Goal: Find specific page/section: Find specific page/section

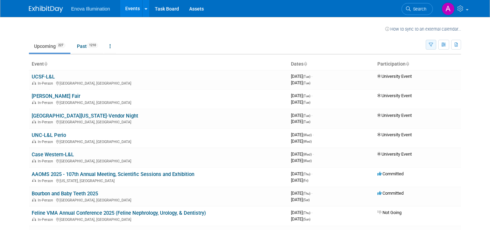
click at [433, 44] on icon "button" at bounding box center [431, 45] width 4 height 4
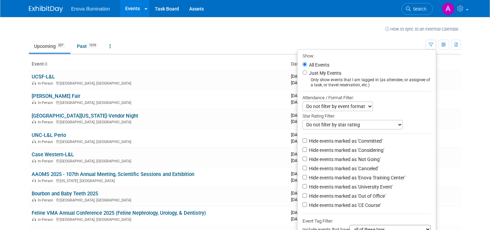
click at [348, 74] on li "Just My Events Only show events that I am tagged in (as attendee, or assignee o…" at bounding box center [366, 78] width 139 height 19
click at [330, 74] on label "Just My Events" at bounding box center [325, 73] width 34 height 7
click at [307, 74] on input "Just My Events" at bounding box center [305, 72] width 4 height 4
radio input "true"
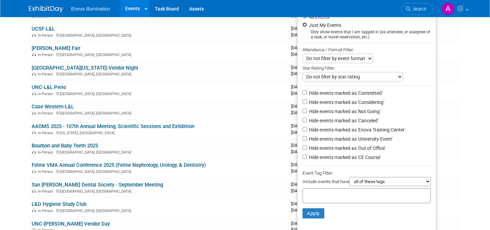
scroll to position [53, 0]
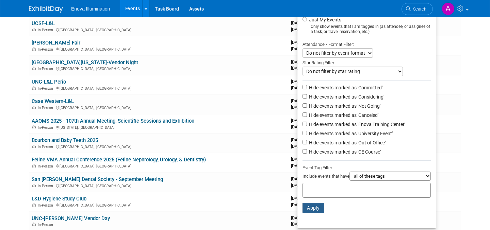
click at [313, 209] on button "Apply" at bounding box center [314, 208] width 22 height 10
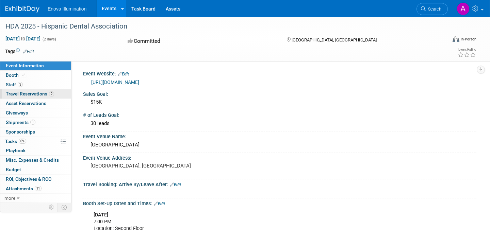
click at [25, 94] on span "Travel Reservations 2" at bounding box center [30, 93] width 48 height 5
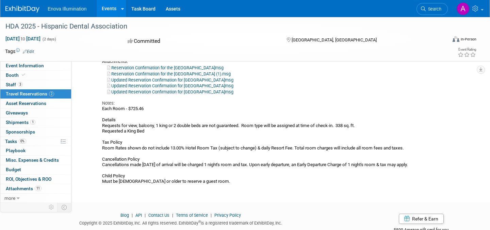
scroll to position [318, 0]
